Goal: Contribute content: Contribute content

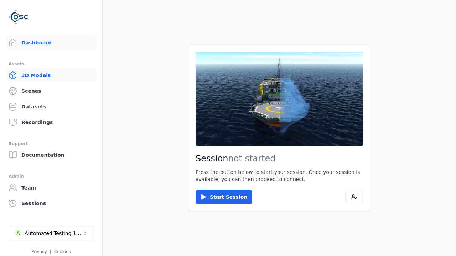
click at [51, 75] on link "3D Models" at bounding box center [51, 75] width 91 height 14
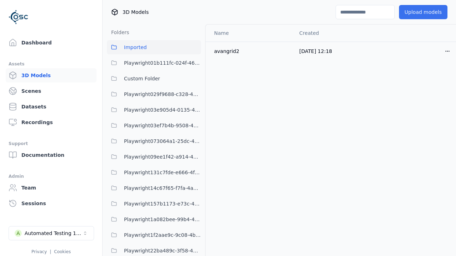
click at [423, 12] on button "Upload models" at bounding box center [423, 12] width 48 height 14
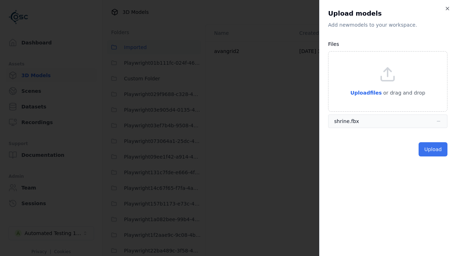
click at [433, 150] on button "Upload" at bounding box center [432, 149] width 29 height 14
